Goal: Check status: Check status

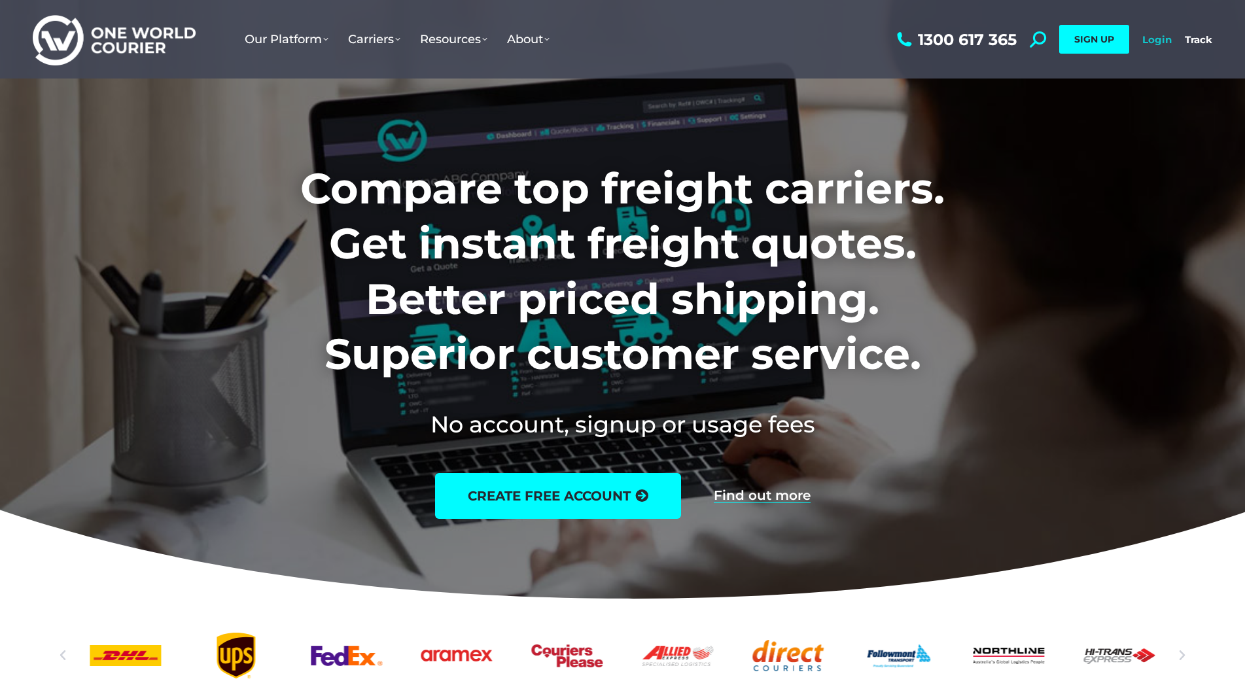
click at [1145, 43] on link "Login" at bounding box center [1157, 39] width 29 height 12
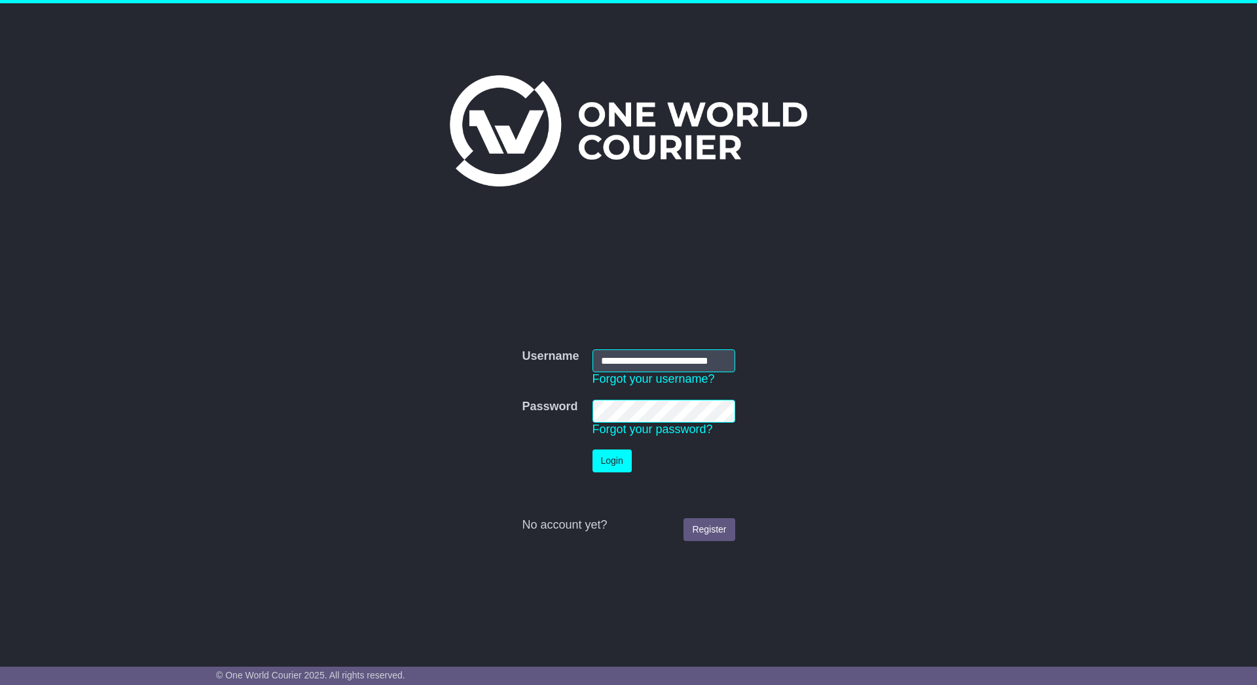
scroll to position [0, 12]
click at [624, 457] on button "Login" at bounding box center [611, 461] width 39 height 23
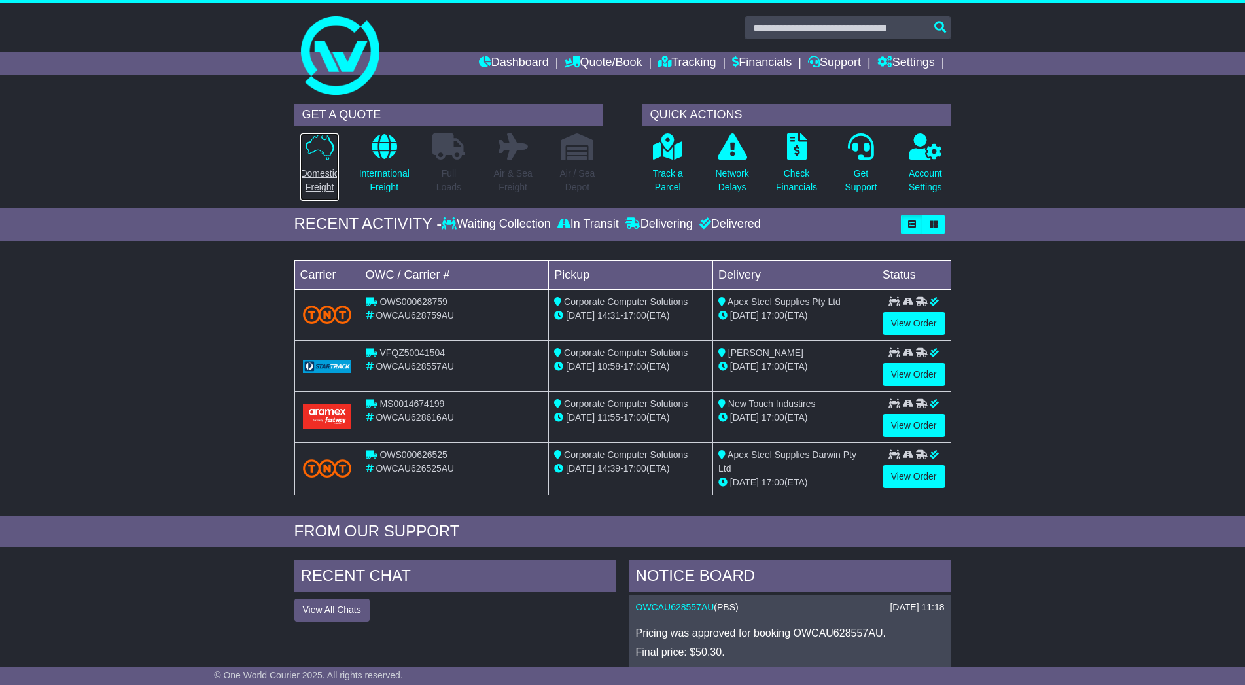
click at [320, 183] on p "Domestic Freight" at bounding box center [319, 180] width 38 height 27
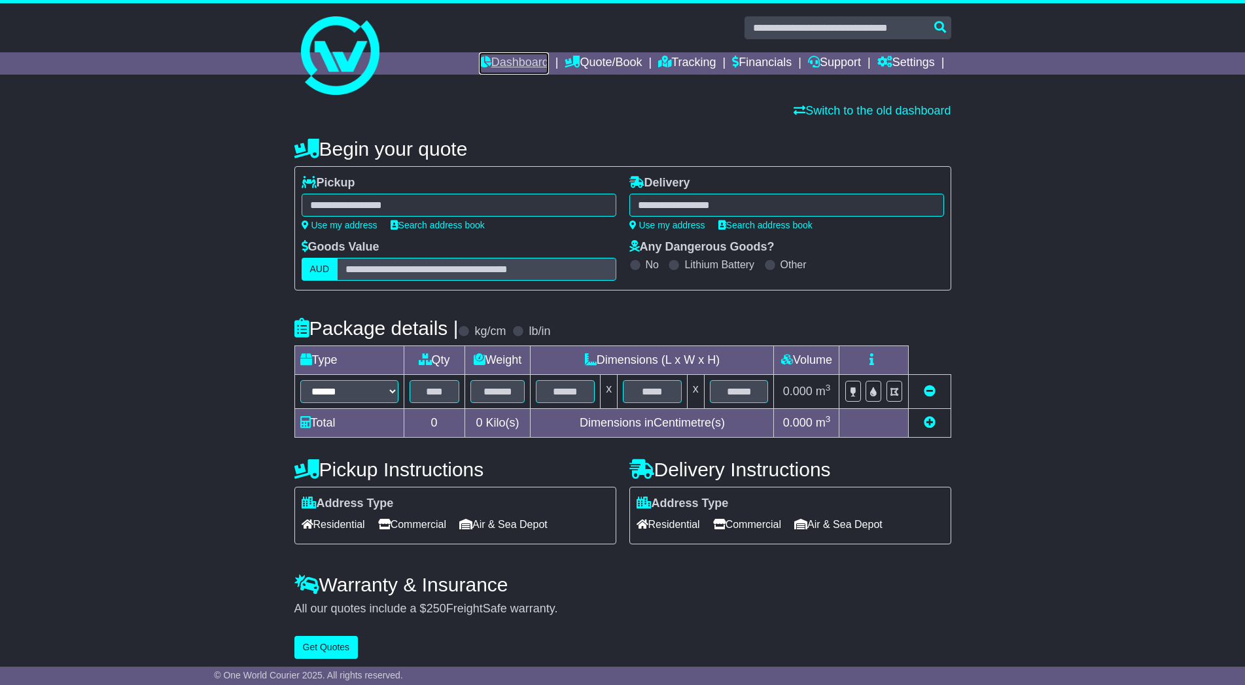
click at [509, 60] on link "Dashboard" at bounding box center [514, 63] width 70 height 22
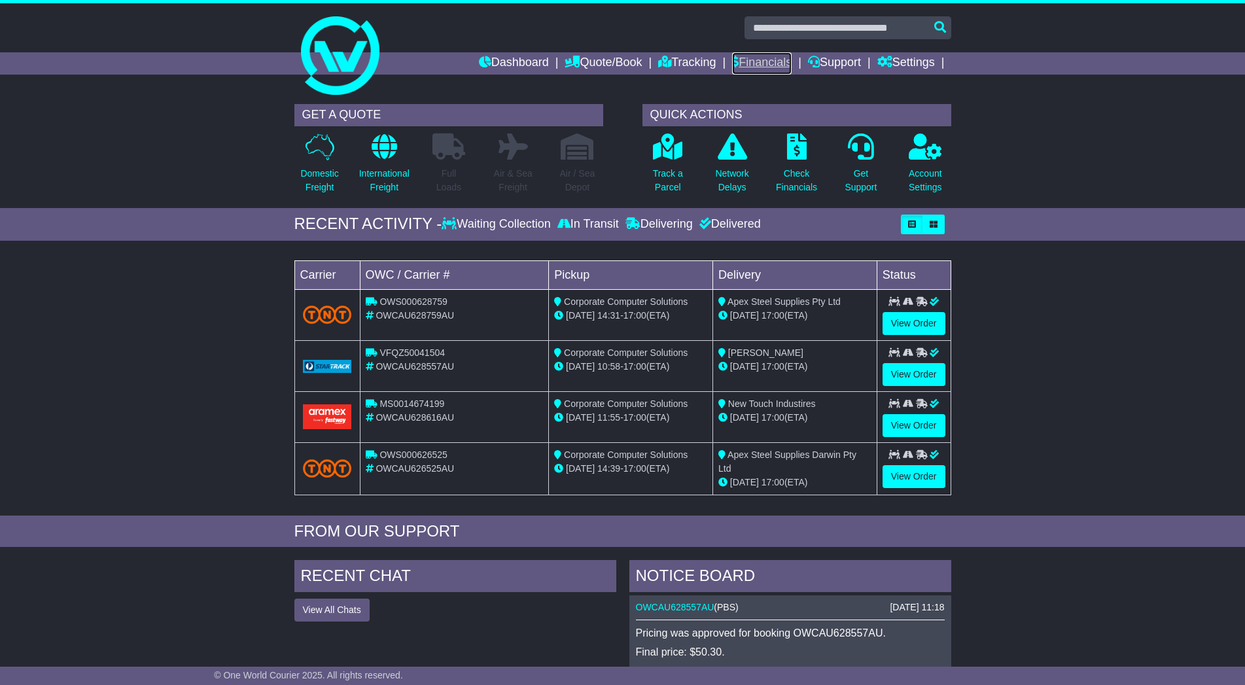
click at [772, 67] on link "Financials" at bounding box center [762, 63] width 60 height 22
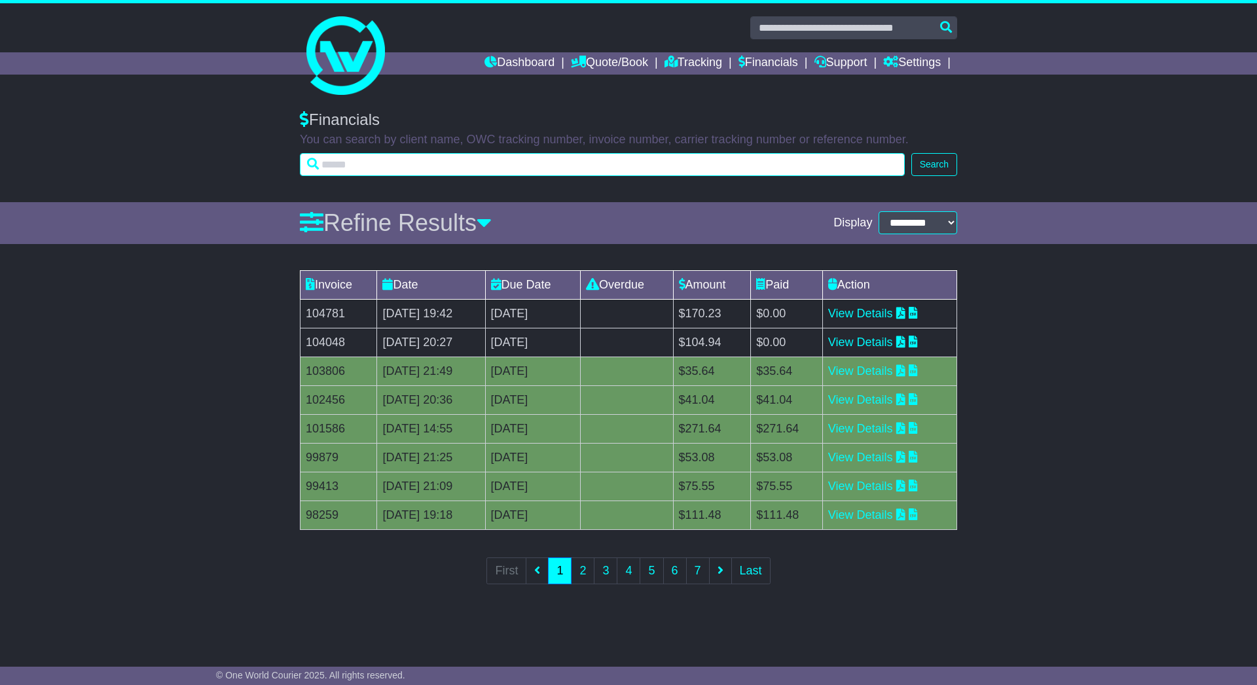
click at [603, 158] on input "text" at bounding box center [602, 164] width 605 height 23
type input "******"
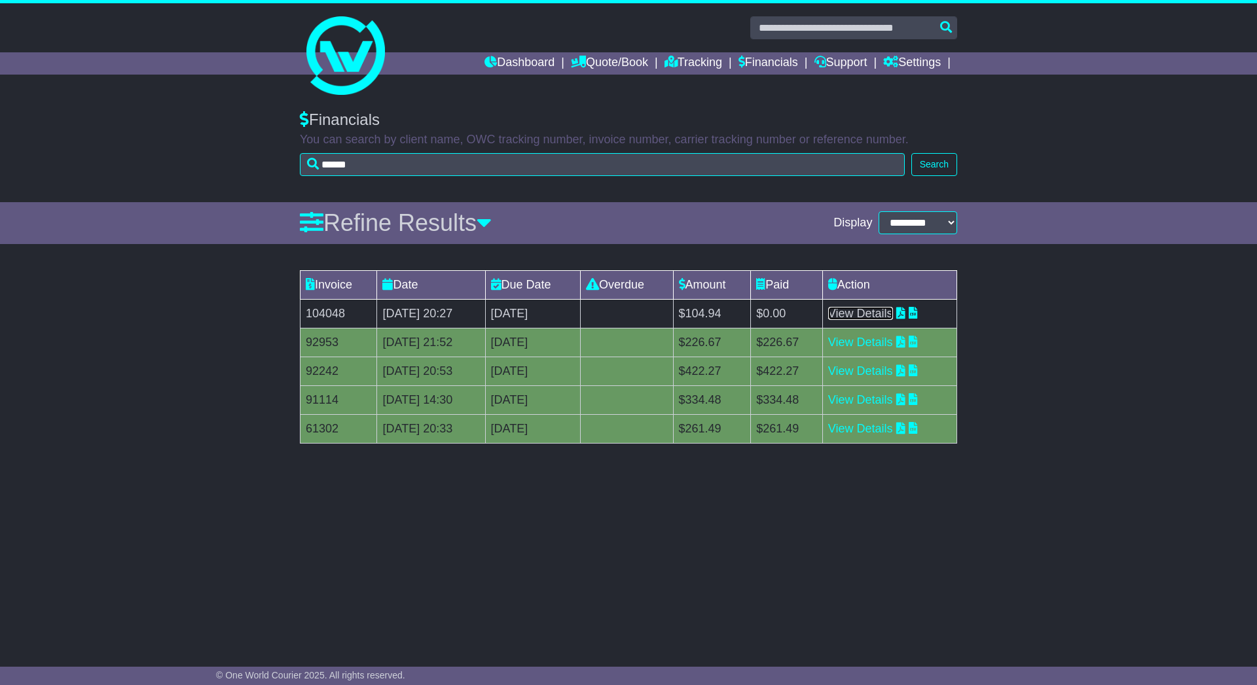
click at [875, 315] on link "View Details" at bounding box center [860, 313] width 65 height 13
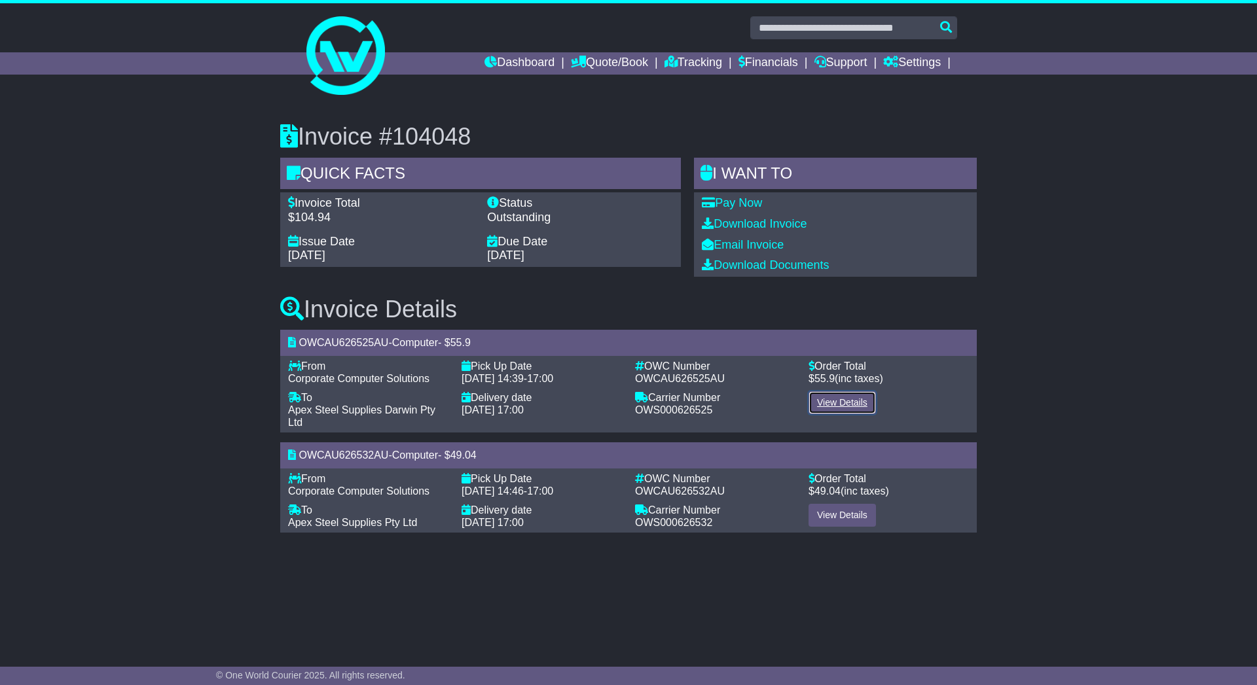
click at [835, 406] on link "View Details" at bounding box center [841, 402] width 67 height 23
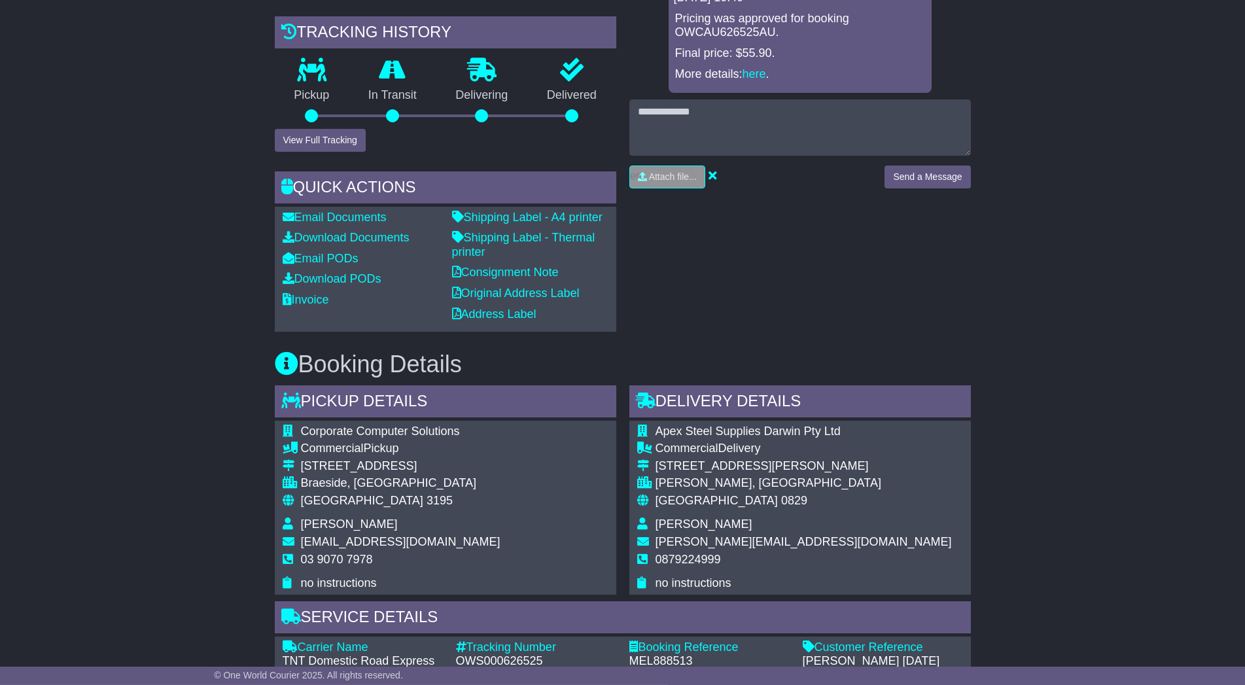
scroll to position [401, 0]
